Goal: Information Seeking & Learning: Learn about a topic

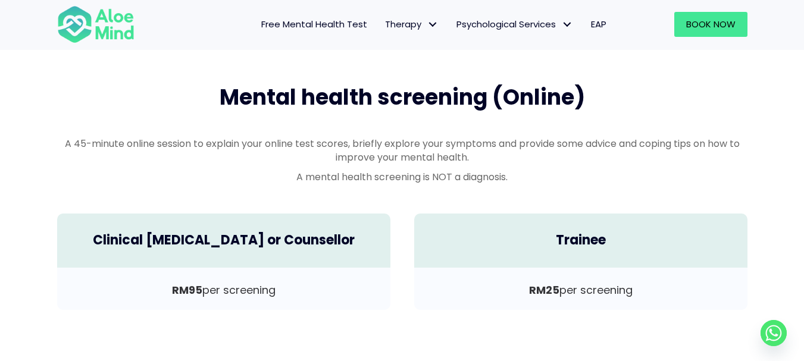
scroll to position [416, 0]
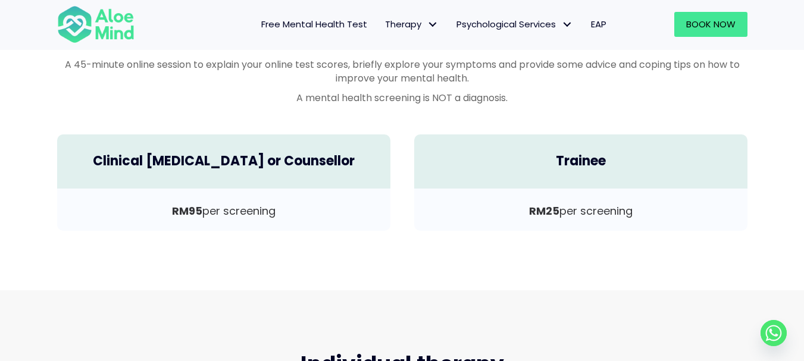
click at [300, 164] on h4 "Clinical Psychologist or Counsellor" at bounding box center [223, 161] width 309 height 18
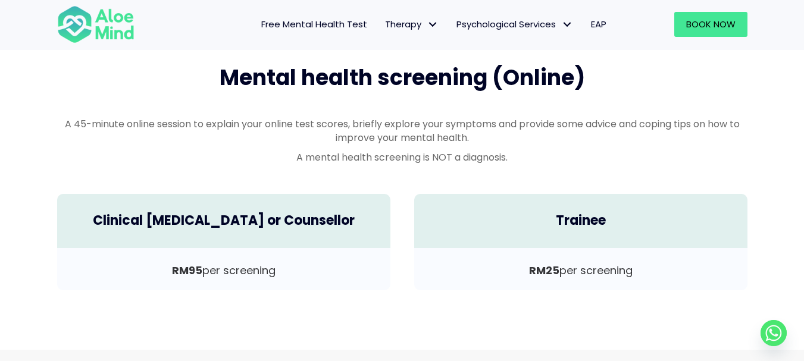
scroll to position [0, 0]
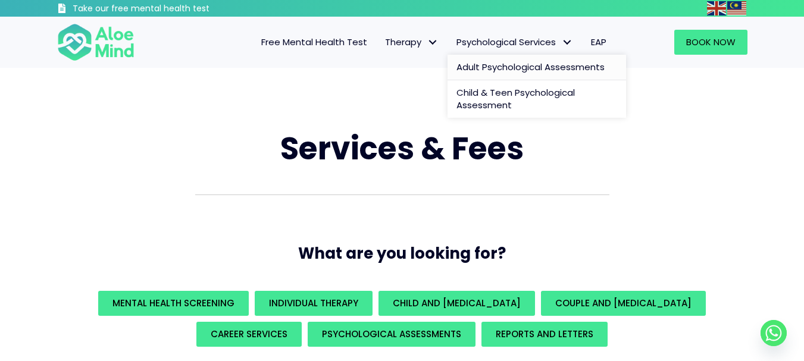
click at [500, 64] on span "Adult Psychological Assessments" at bounding box center [530, 67] width 148 height 12
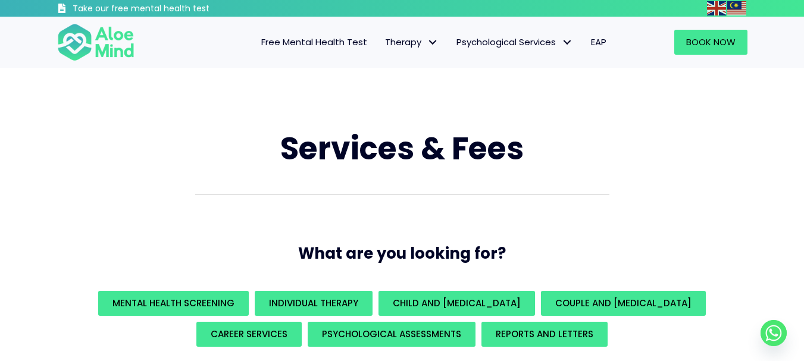
drag, startPoint x: 500, startPoint y: 64, endPoint x: 236, endPoint y: 126, distance: 271.3
click at [236, 126] on div "Services & Fees" at bounding box center [402, 148] width 714 height 67
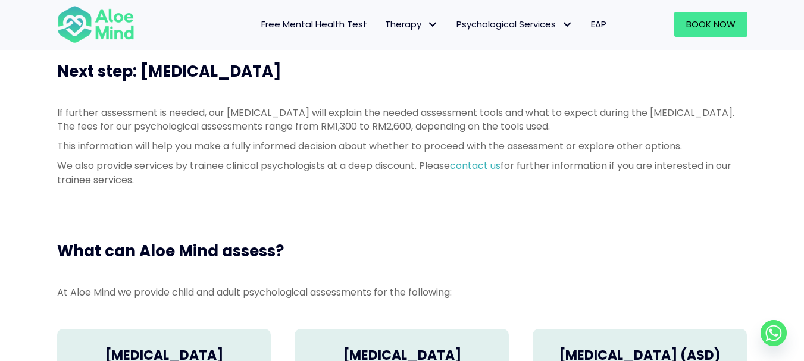
scroll to position [714, 0]
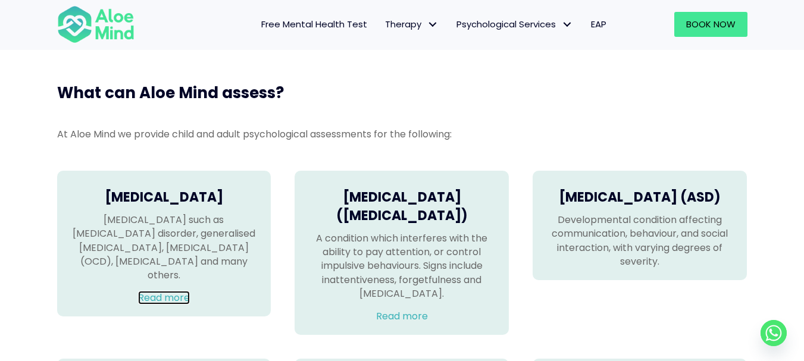
click at [182, 291] on link "Read more" at bounding box center [164, 298] width 52 height 14
